Goal: Answer question/provide support: Answer question/provide support

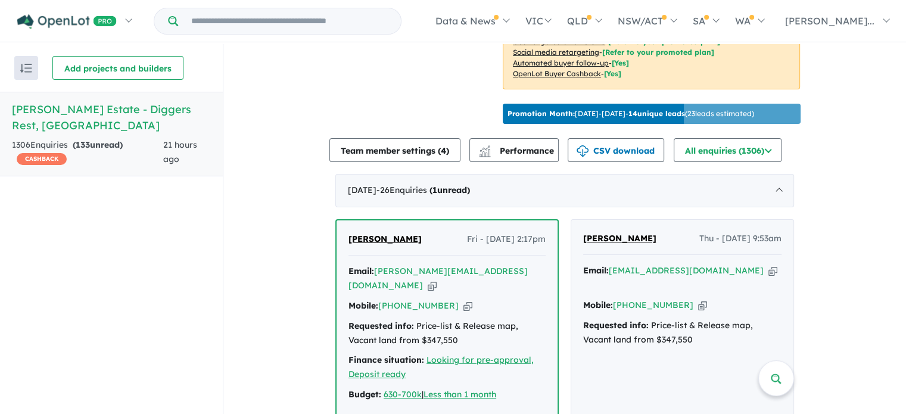
scroll to position [476, 0]
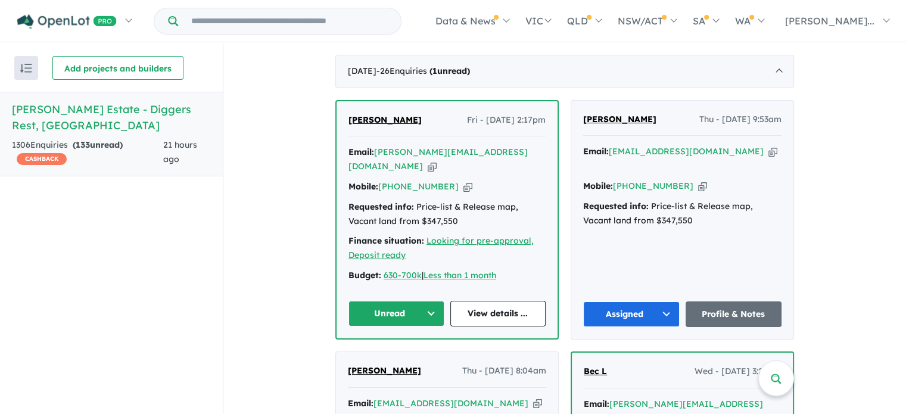
click at [418, 310] on button "Unread" at bounding box center [396, 314] width 96 height 26
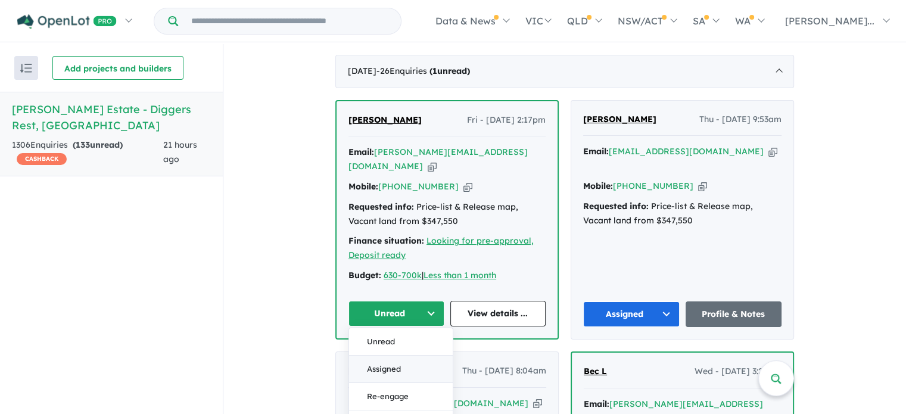
click at [395, 360] on button "Assigned" at bounding box center [401, 368] width 104 height 27
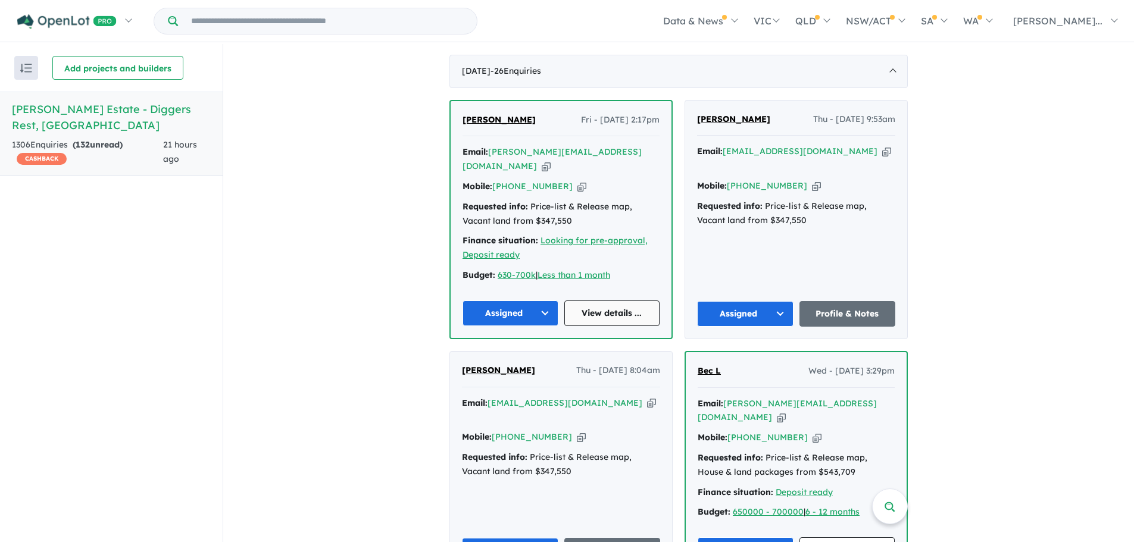
click at [606, 306] on link "View details ..." at bounding box center [612, 314] width 96 height 26
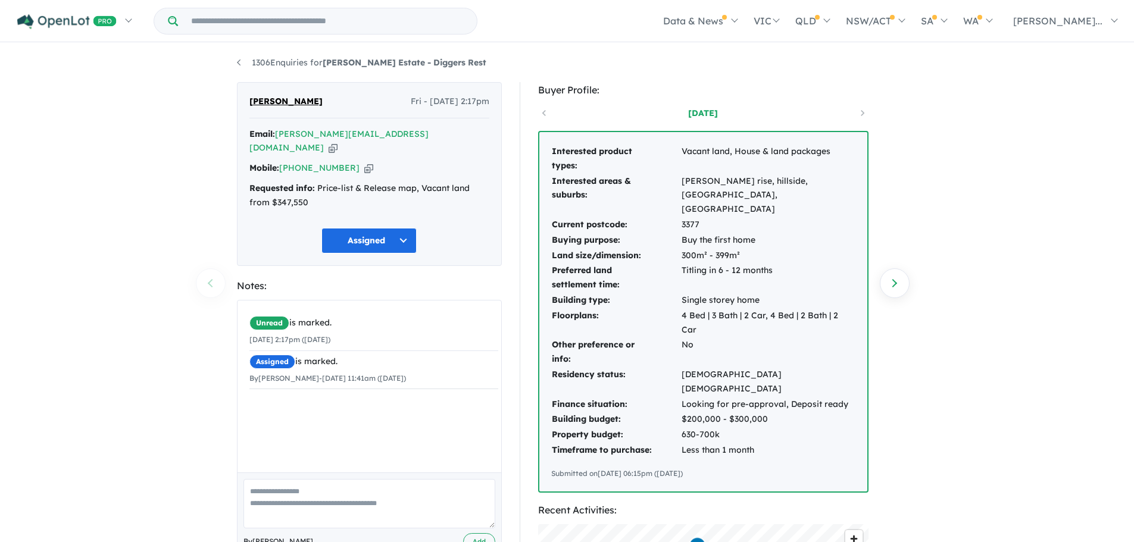
drag, startPoint x: 580, startPoint y: 186, endPoint x: 861, endPoint y: 181, distance: 281.1
click at [862, 181] on div "Interested product types: Vacant land, House & land packages Interested areas &…" at bounding box center [703, 312] width 328 height 360
drag, startPoint x: 838, startPoint y: 183, endPoint x: 776, endPoint y: 182, distance: 61.9
click at [837, 183] on td "[PERSON_NAME] rise, hillside, [GEOGRAPHIC_DATA], [GEOGRAPHIC_DATA]" at bounding box center [768, 195] width 174 height 43
click at [694, 182] on td "[PERSON_NAME] rise, hillside, [GEOGRAPHIC_DATA], [GEOGRAPHIC_DATA]" at bounding box center [768, 195] width 174 height 43
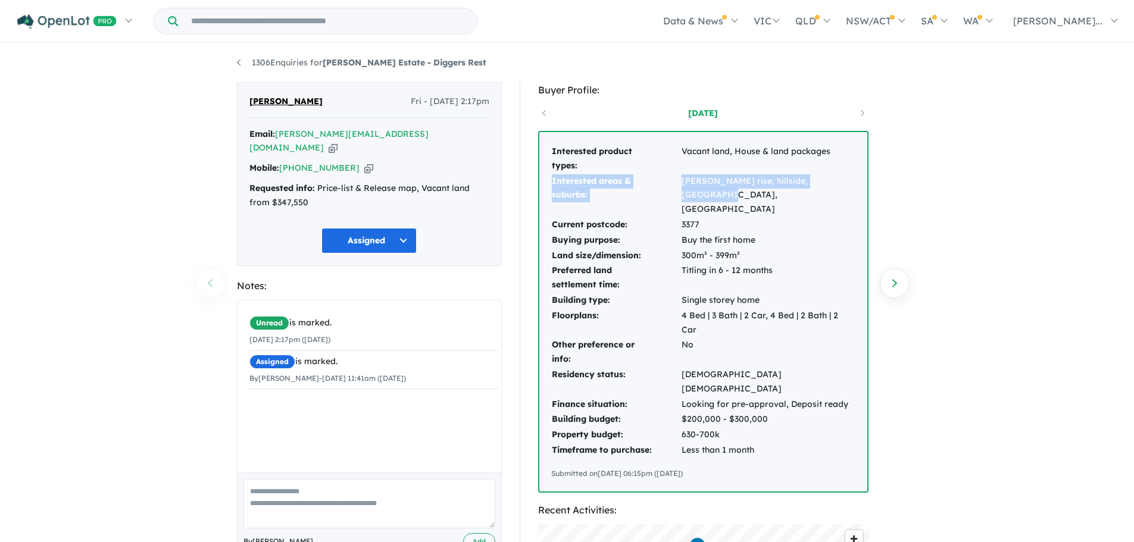
drag, startPoint x: 552, startPoint y: 180, endPoint x: 832, endPoint y: 179, distance: 279.8
click at [832, 179] on tr "Interested areas & suburbs: [GEOGRAPHIC_DATA], [GEOGRAPHIC_DATA], [GEOGRAPHIC_D…" at bounding box center [703, 195] width 304 height 43
copy tr "Interested areas & suburbs: [GEOGRAPHIC_DATA], [GEOGRAPHIC_DATA], [GEOGRAPHIC_D…"
